Goal: Task Accomplishment & Management: Manage account settings

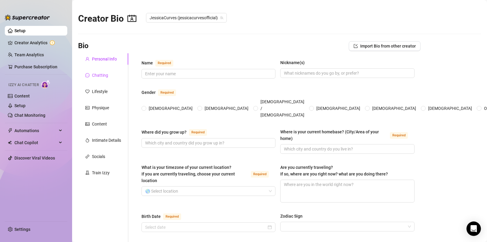
click at [102, 72] on div "Chatting" at bounding box center [100, 75] width 16 height 7
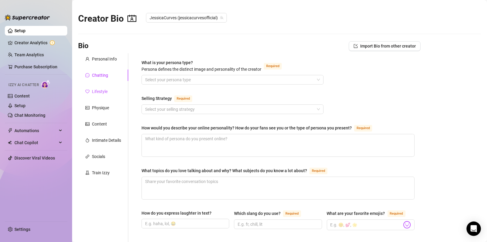
click at [107, 91] on div "Lifestyle" at bounding box center [100, 91] width 16 height 7
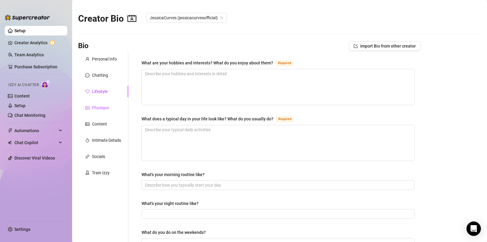
click at [105, 109] on div "Physique" at bounding box center [100, 107] width 17 height 7
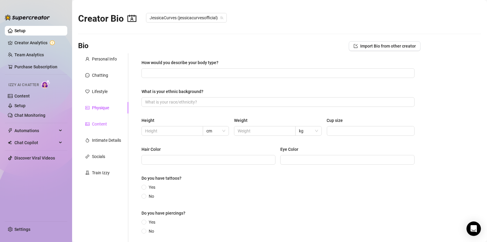
click at [102, 124] on div "Content" at bounding box center [99, 124] width 15 height 7
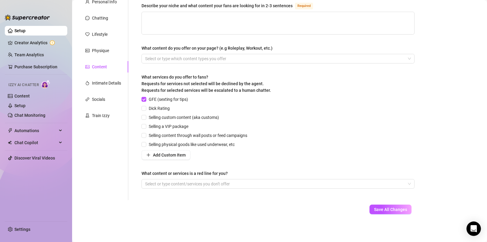
scroll to position [57, 0]
drag, startPoint x: 144, startPoint y: 108, endPoint x: 145, endPoint y: 112, distance: 5.1
click at [145, 108] on input "Dick Rating" at bounding box center [144, 108] width 4 height 4
checkbox input "true"
click at [143, 117] on input "Selling custom content (aka customs)" at bounding box center [144, 117] width 4 height 4
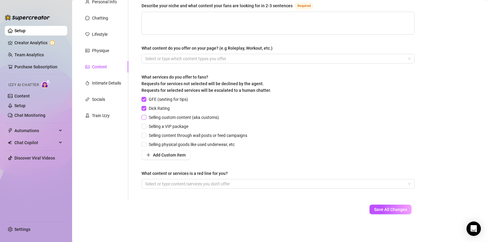
checkbox input "true"
click at [145, 126] on input "Selling a VIP package" at bounding box center [144, 126] width 4 height 4
checkbox input "true"
click at [146, 134] on input "Selling content through wall posts or feed campaigns" at bounding box center [144, 135] width 4 height 4
checkbox input "true"
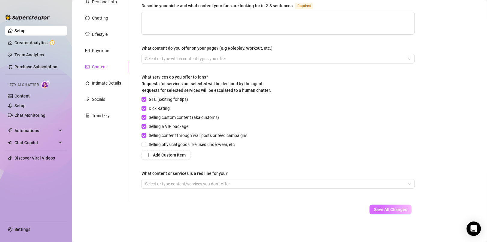
click at [387, 207] on span "Save All Changes" at bounding box center [390, 209] width 33 height 5
